Goal: Transaction & Acquisition: Download file/media

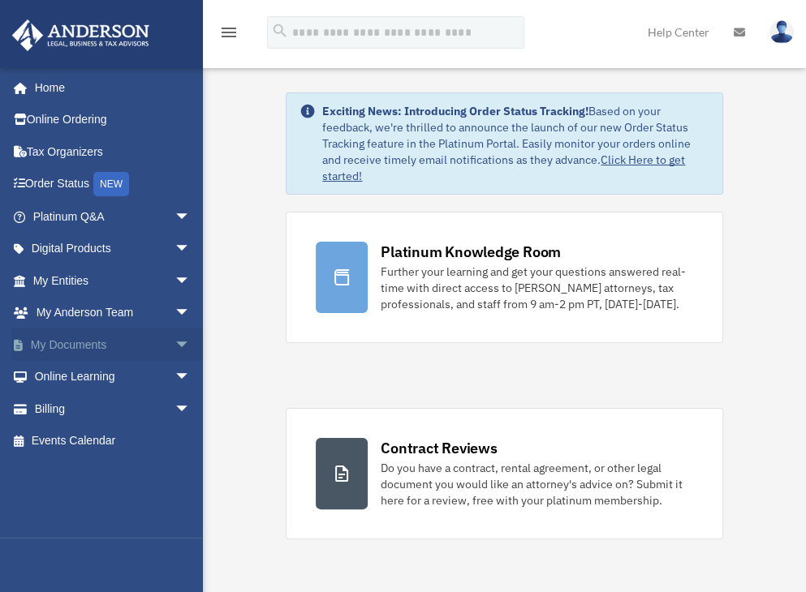
click at [101, 338] on link "My Documents arrow_drop_down" at bounding box center [113, 345] width 204 height 32
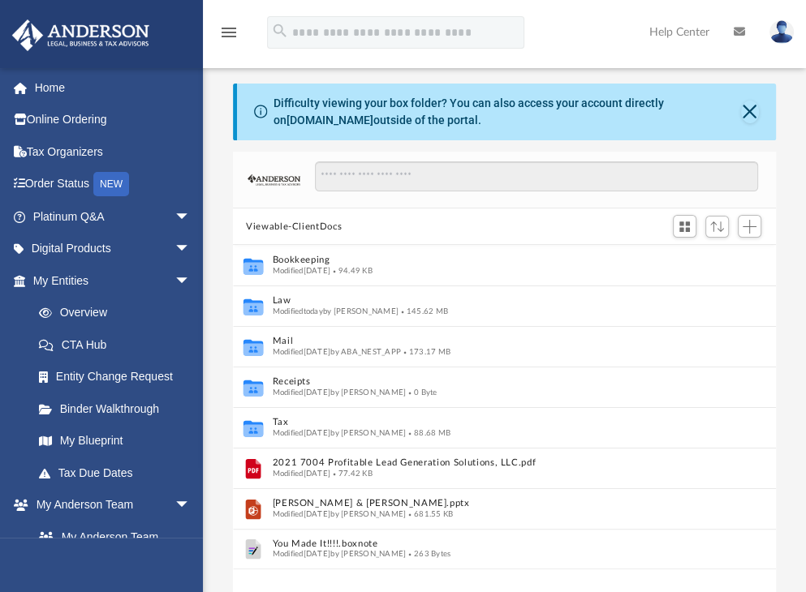
scroll to position [356, 529]
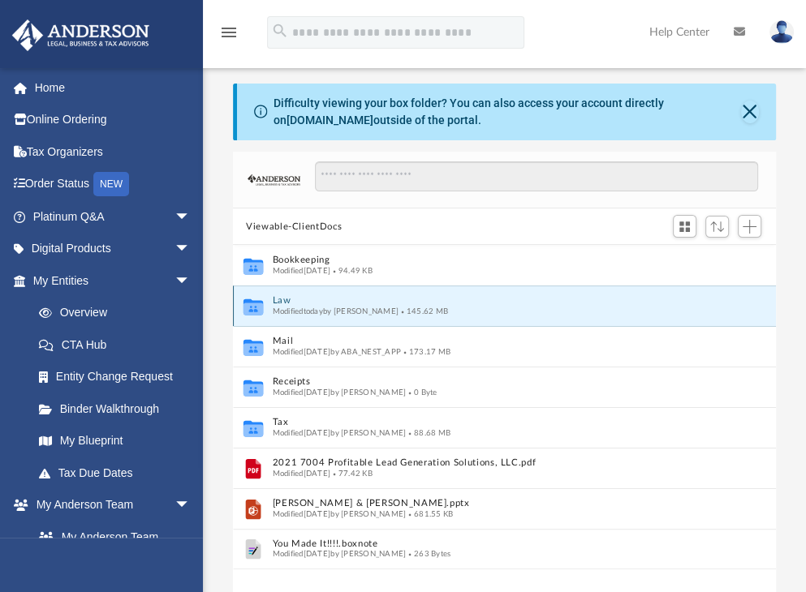
click at [286, 299] on button "Law" at bounding box center [494, 301] width 442 height 11
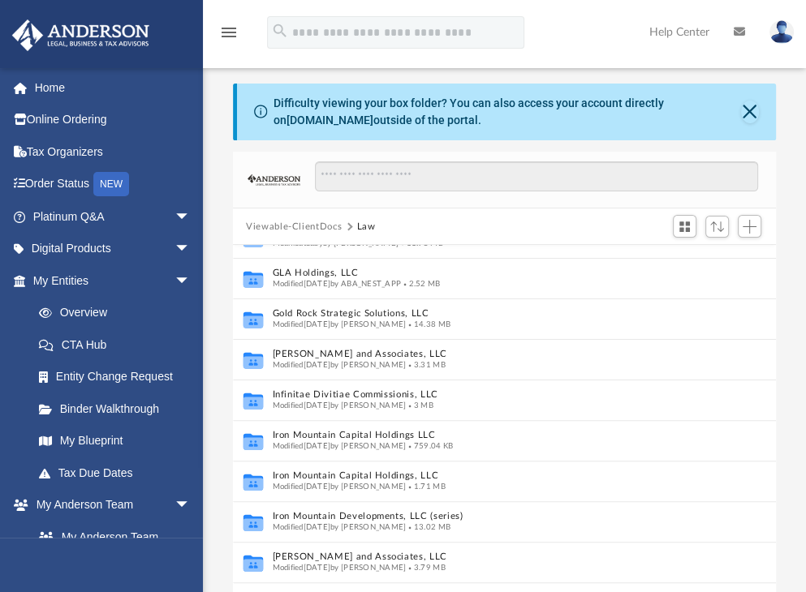
scroll to position [352, 0]
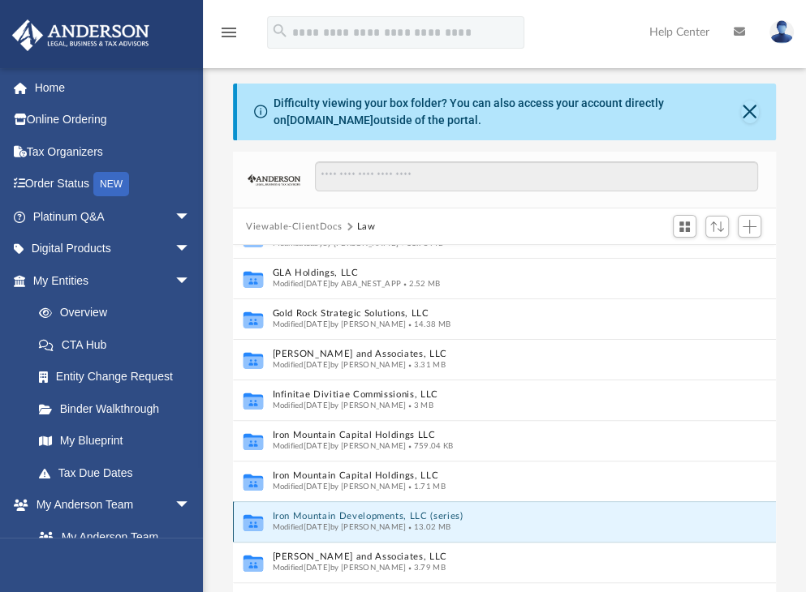
click at [351, 515] on button "Iron Mountain Developments, LLC (series)" at bounding box center [488, 517] width 430 height 11
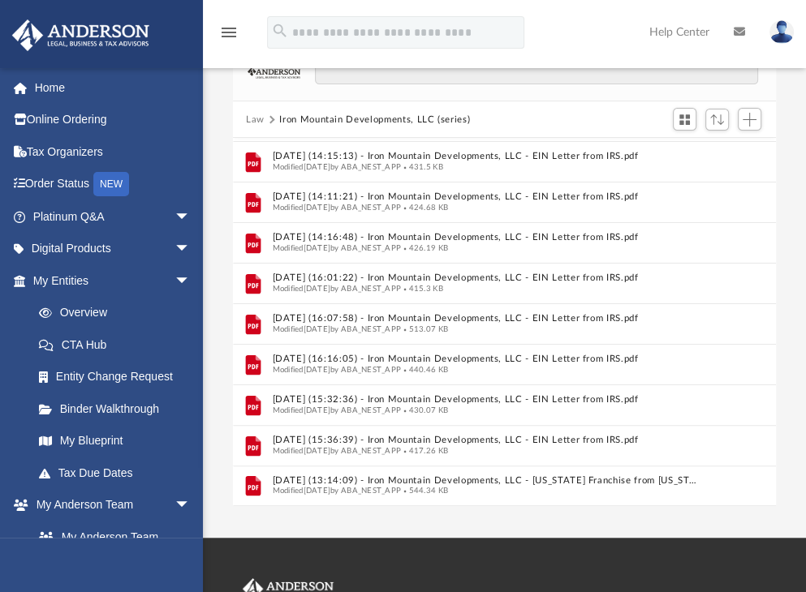
scroll to position [107, 0]
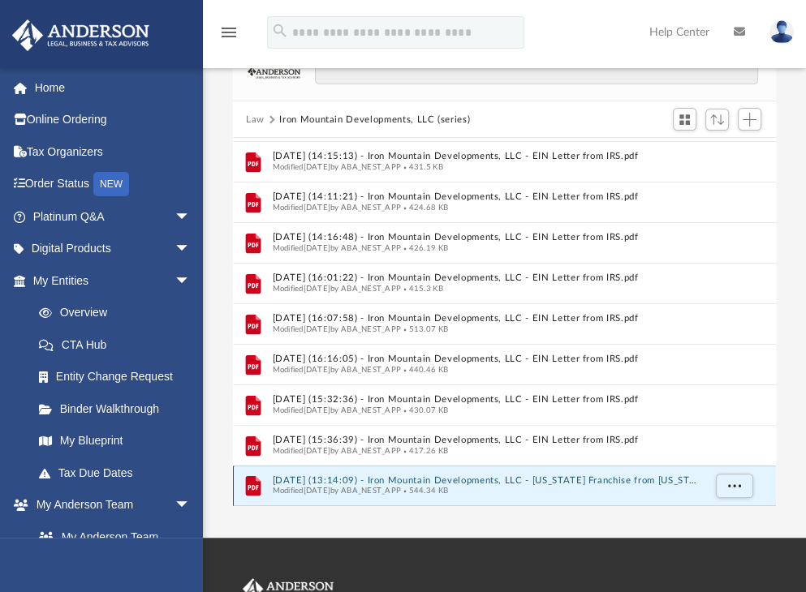
click at [425, 475] on button "[DATE] (13:14:09) - Iron Mountain Developments, LLC - [US_STATE] Franchise from…" at bounding box center [488, 480] width 430 height 11
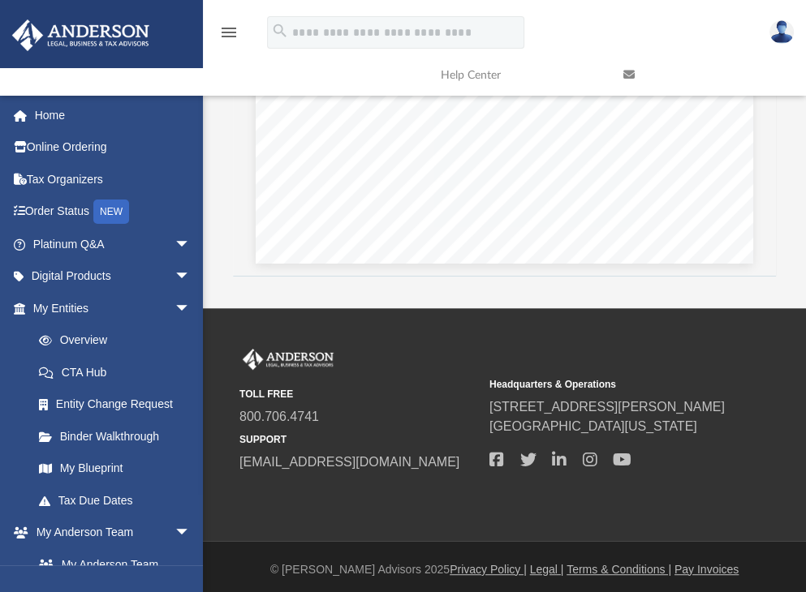
scroll to position [0, 0]
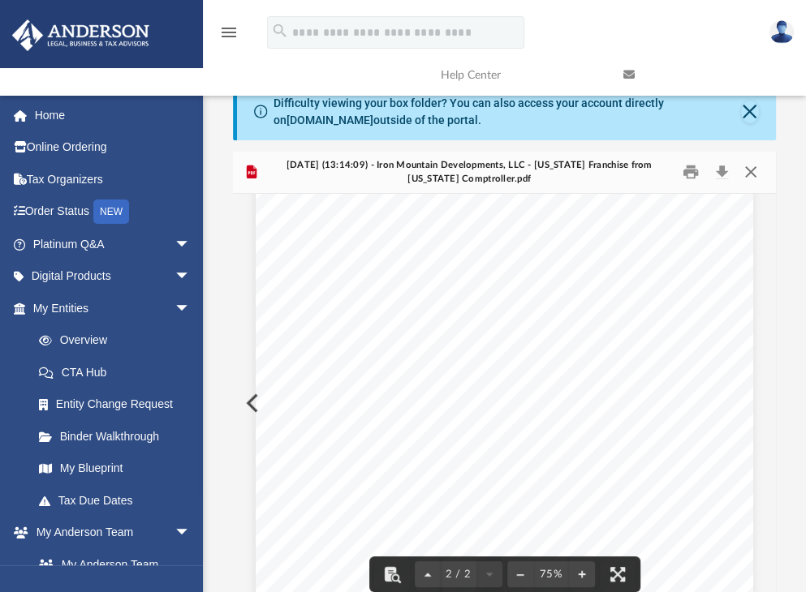
click at [754, 171] on button "Close" at bounding box center [749, 172] width 29 height 25
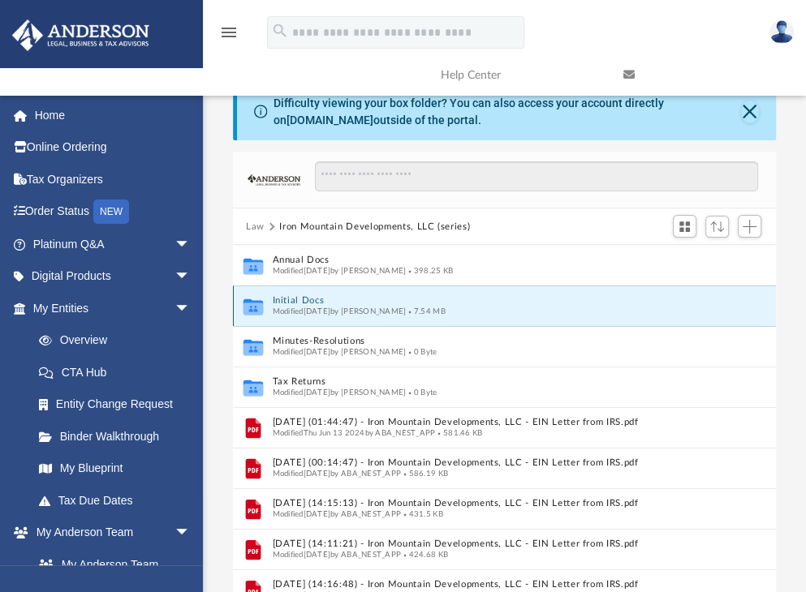
click at [317, 299] on button "Initial Docs" at bounding box center [488, 301] width 430 height 11
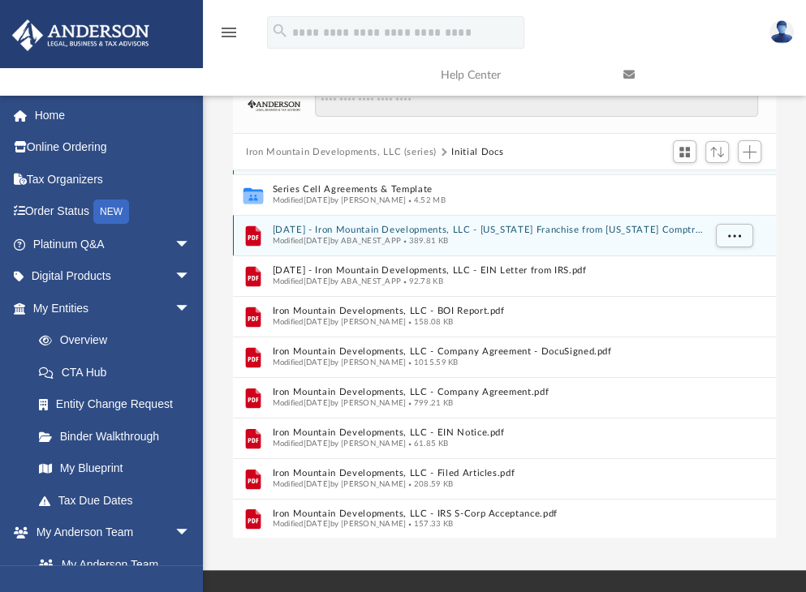
scroll to position [78, 0]
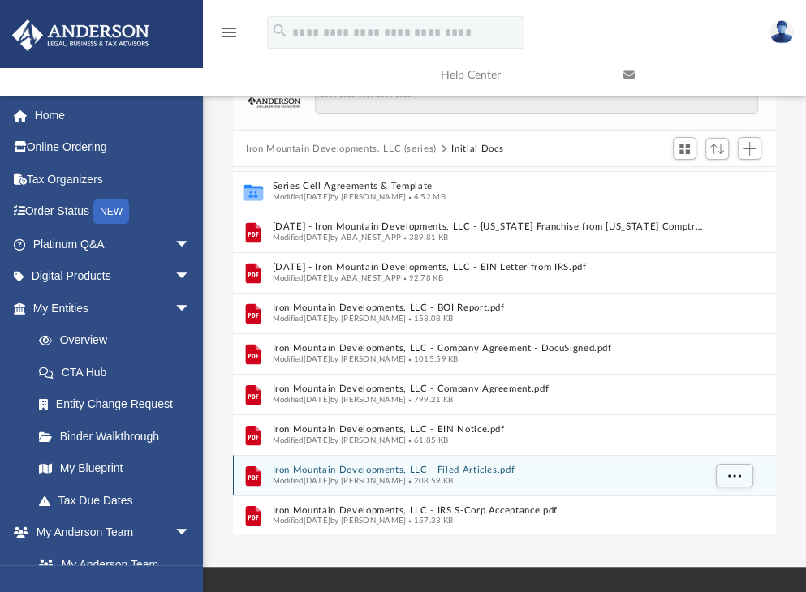
click at [424, 467] on button "Iron Mountain Developments, LLC - Filed Articles.pdf" at bounding box center [488, 471] width 430 height 11
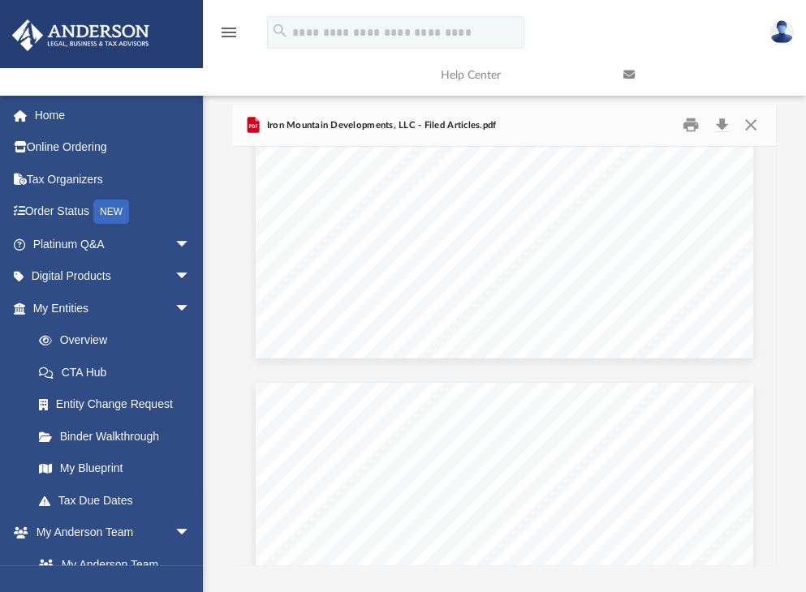
scroll to position [983, 0]
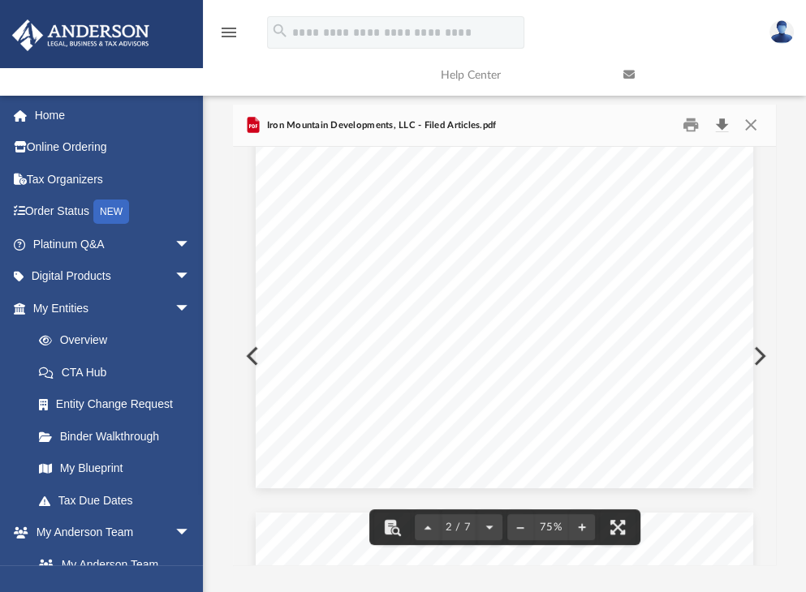
click at [719, 123] on button "Download" at bounding box center [721, 125] width 29 height 25
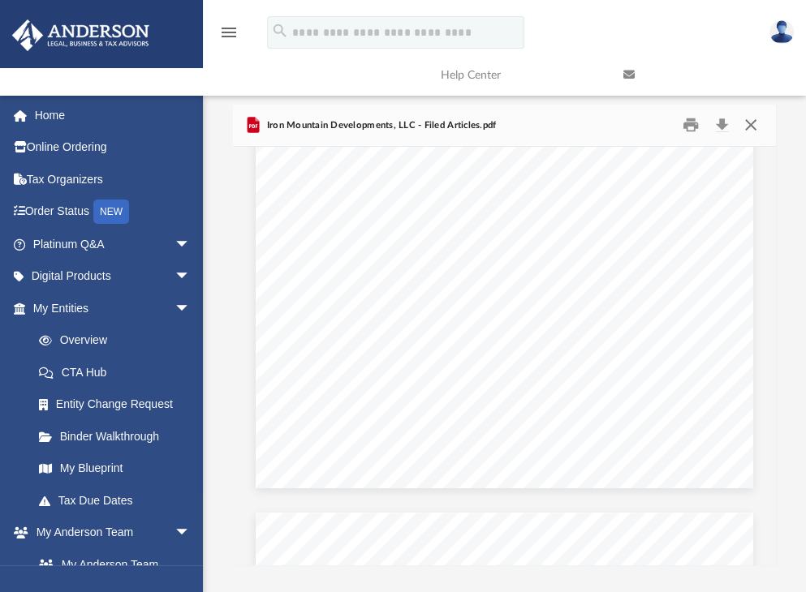
click at [751, 127] on button "Close" at bounding box center [749, 125] width 29 height 25
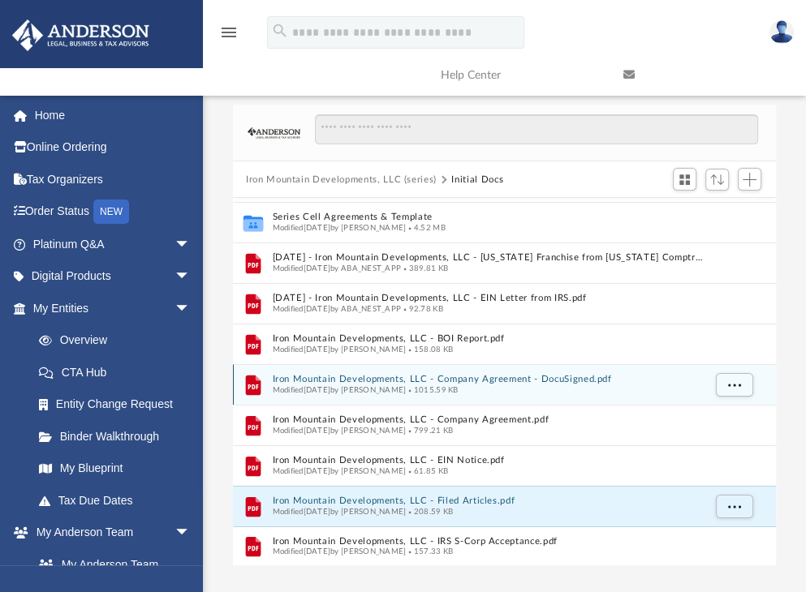
scroll to position [153, 0]
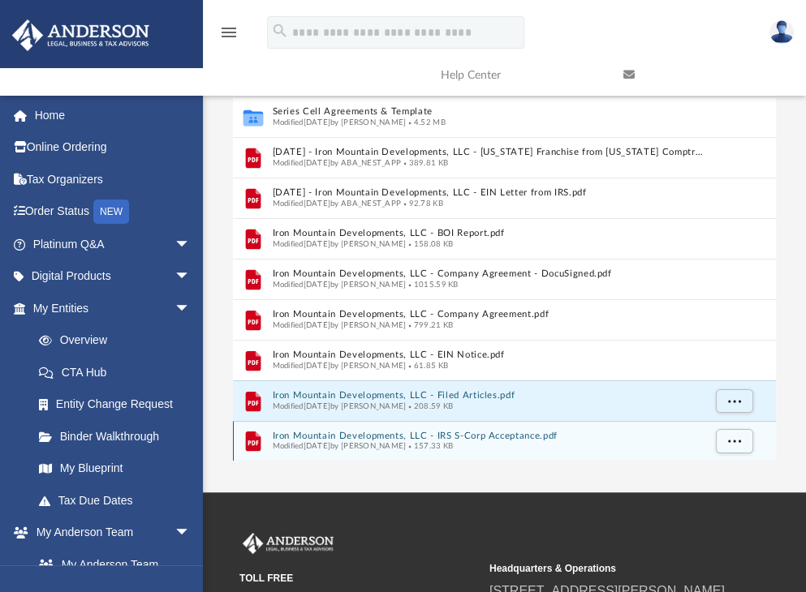
click at [499, 435] on button "Iron Mountain Developments, LLC - IRS S-Corp Acceptance.pdf" at bounding box center [488, 436] width 430 height 11
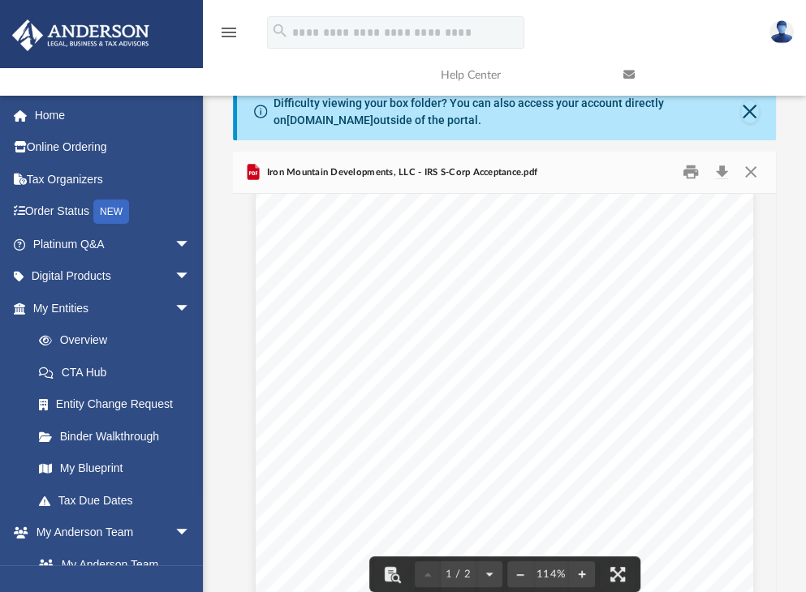
scroll to position [21, 0]
click at [720, 167] on button "Download" at bounding box center [721, 172] width 29 height 25
click at [749, 173] on button "Close" at bounding box center [749, 172] width 29 height 25
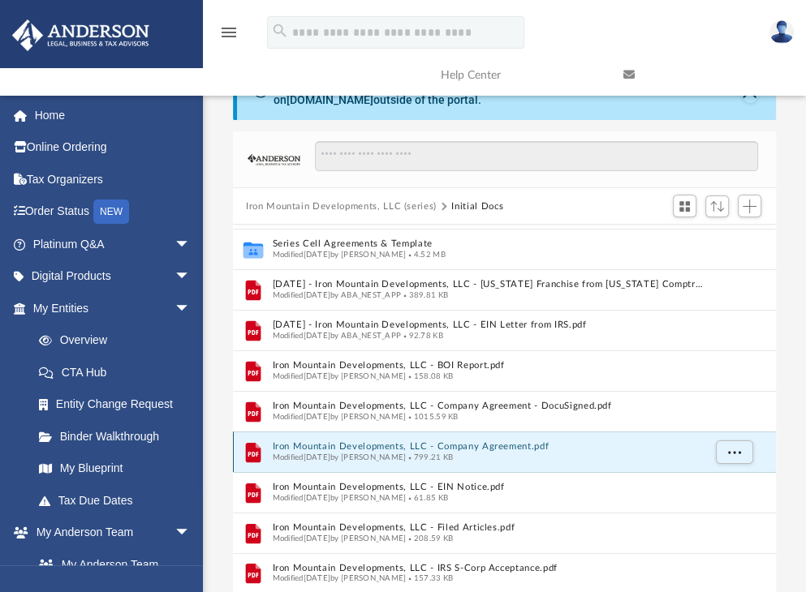
click at [448, 445] on button "Iron Mountain Developments, LLC - Company Agreement.pdf" at bounding box center [488, 447] width 430 height 11
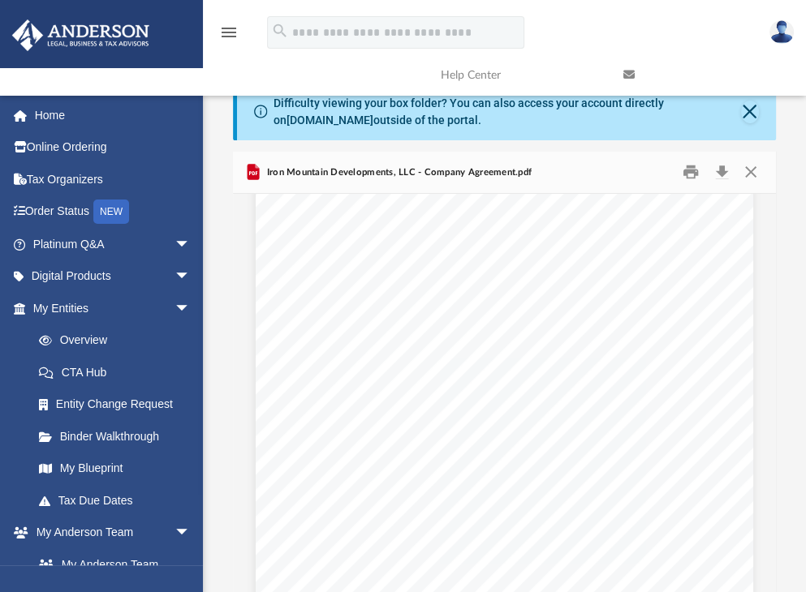
scroll to position [5368, 0]
